Goal: Information Seeking & Learning: Learn about a topic

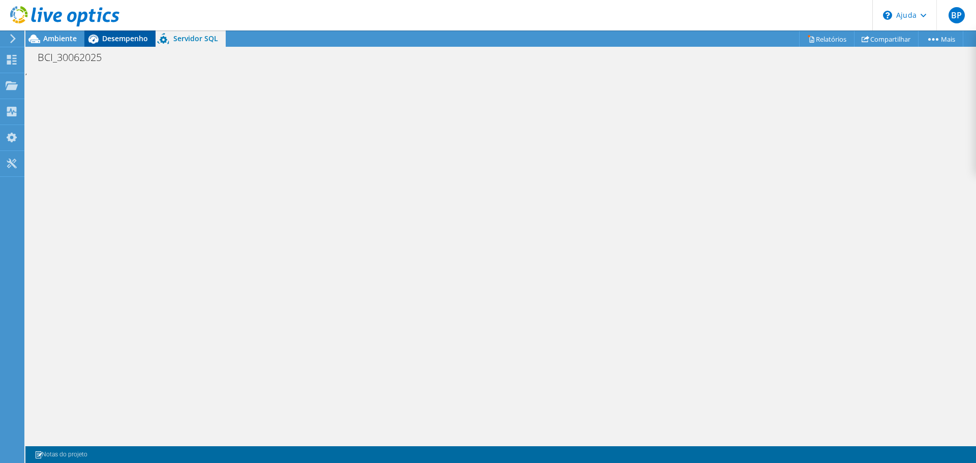
click at [111, 38] on font "Desempenho" at bounding box center [125, 39] width 46 height 10
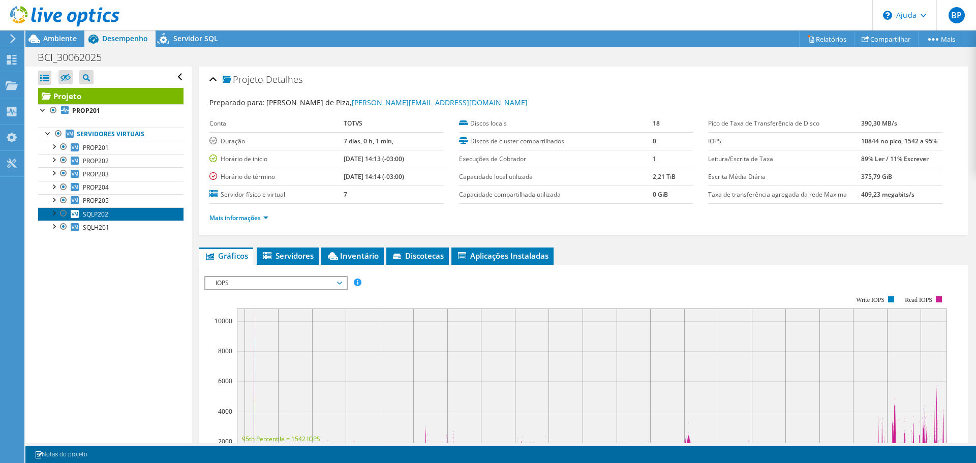
click at [100, 215] on font "SQLP202" at bounding box center [95, 214] width 25 height 9
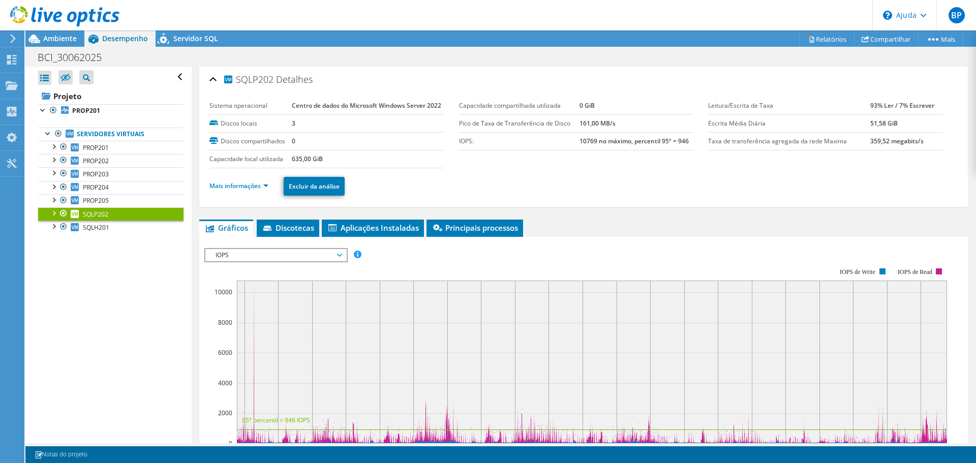
scroll to position [102, 0]
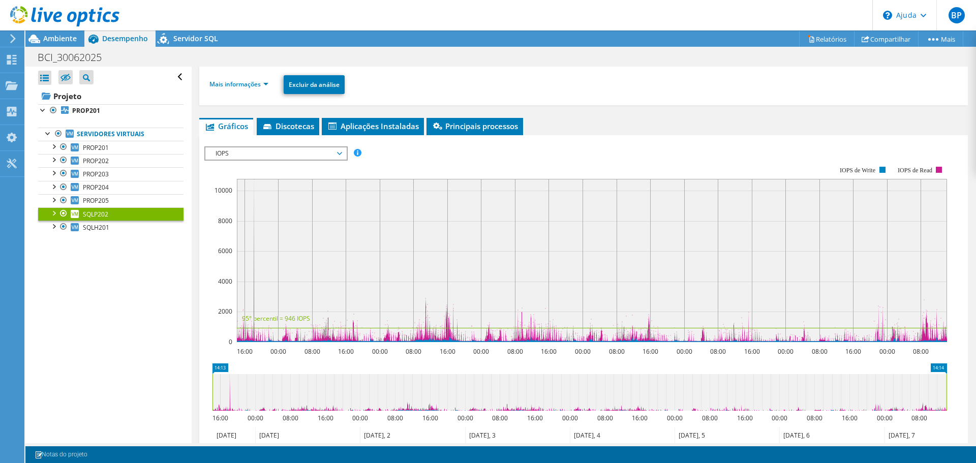
click at [268, 269] on div at bounding box center [583, 319] width 758 height 347
click at [231, 160] on span "IOPS" at bounding box center [275, 153] width 131 height 12
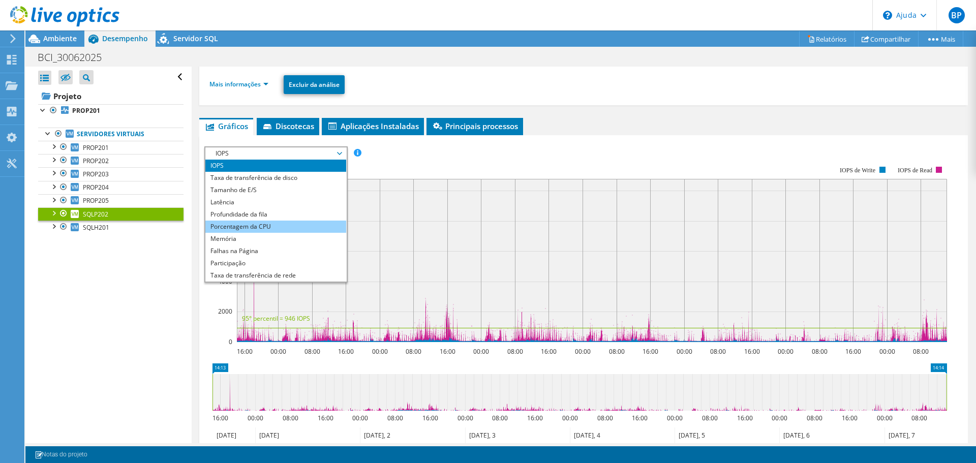
click at [248, 231] on font "Porcentagem da CPU" at bounding box center [240, 226] width 60 height 9
click at [207, 233] on li "Porcentagem da CPU" at bounding box center [275, 227] width 141 height 12
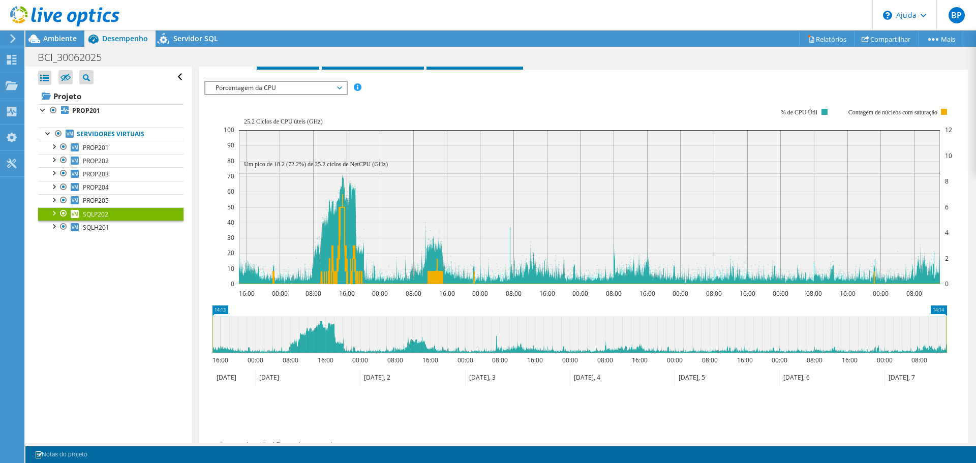
scroll to position [152, 0]
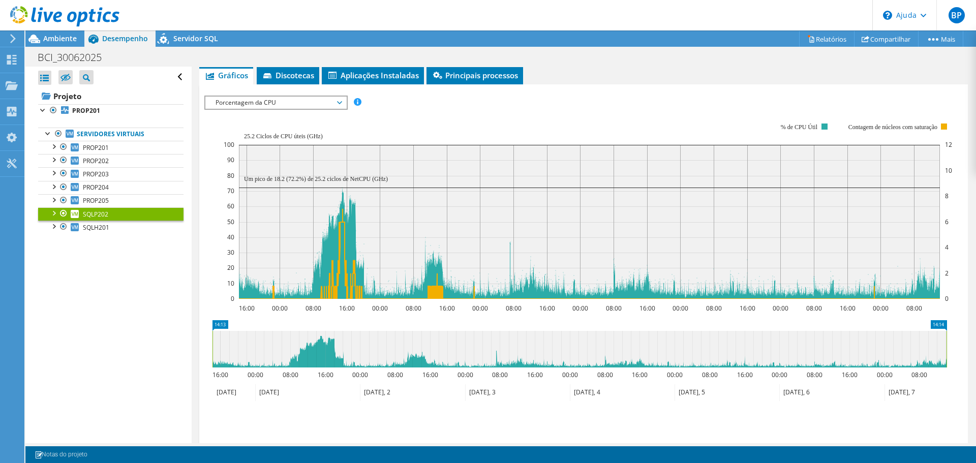
click at [254, 110] on div "Porcentagem da CPU IOPS Taxa de transferência de disco Tamanho de E/S Latência …" at bounding box center [275, 103] width 143 height 14
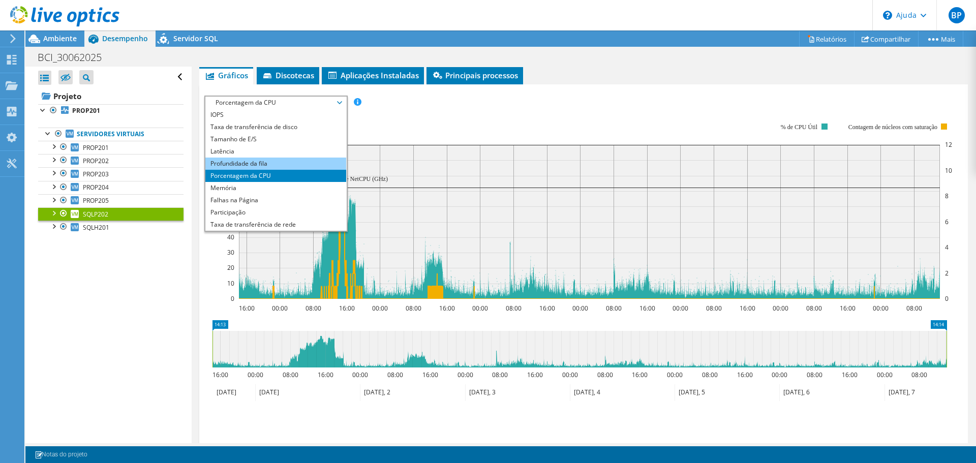
click at [236, 168] on font "Profundidade da fila" at bounding box center [238, 163] width 57 height 9
click at [207, 170] on li "Profundidade da fila" at bounding box center [275, 164] width 141 height 12
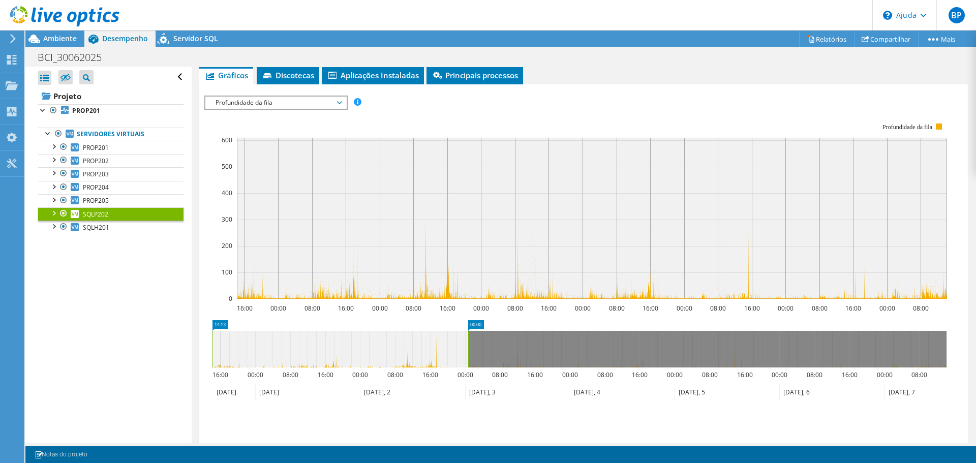
drag, startPoint x: 947, startPoint y: 365, endPoint x: 469, endPoint y: 400, distance: 479.5
click at [469, 400] on icon "14:13 00:00 16:00 00:00 08:00 16:00 00:00 08:00 16:00 00:00 08:00 16:00 00:00 0…" at bounding box center [579, 360] width 750 height 81
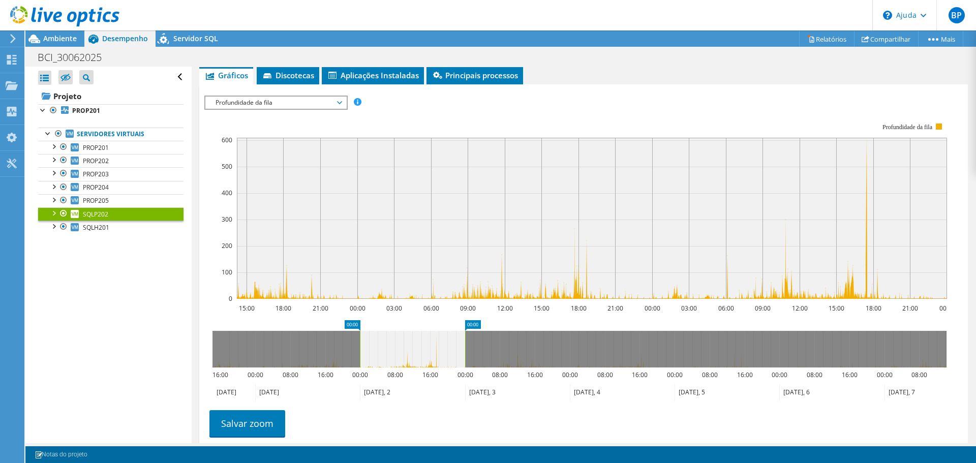
drag, startPoint x: 214, startPoint y: 374, endPoint x: 361, endPoint y: 388, distance: 148.0
click at [361, 388] on icon "00:00 00:00 16:00 00:00 08:00 16:00 00:00 08:00 16:00 00:00 08:00 16:00 00:00 0…" at bounding box center [579, 360] width 750 height 81
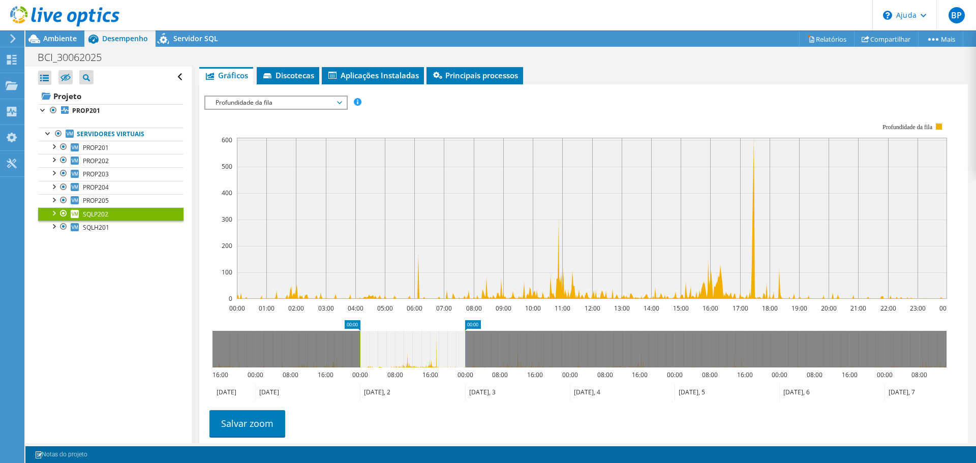
click at [754, 166] on rect at bounding box center [592, 218] width 710 height 161
click at [752, 215] on rect at bounding box center [592, 218] width 710 height 161
